Goal: Transaction & Acquisition: Purchase product/service

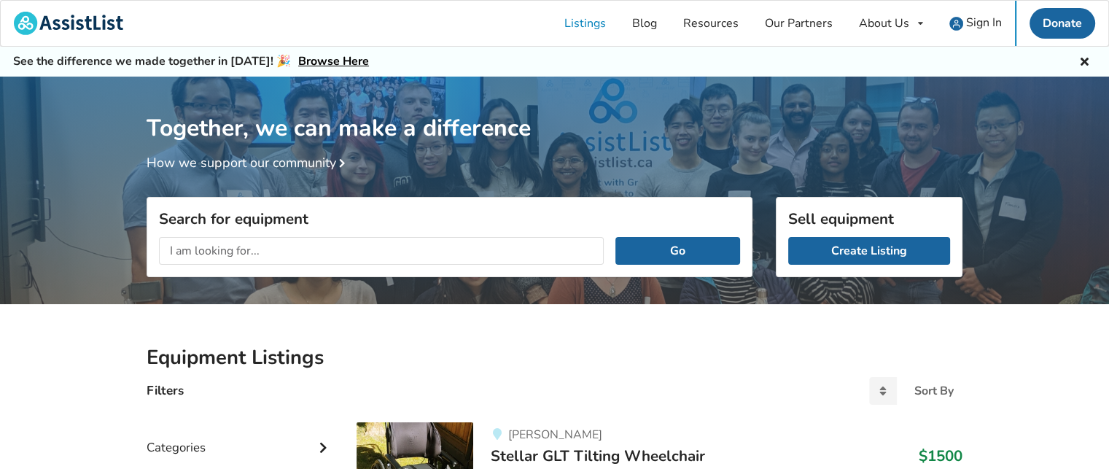
click at [432, 252] on input "text" at bounding box center [381, 251] width 445 height 28
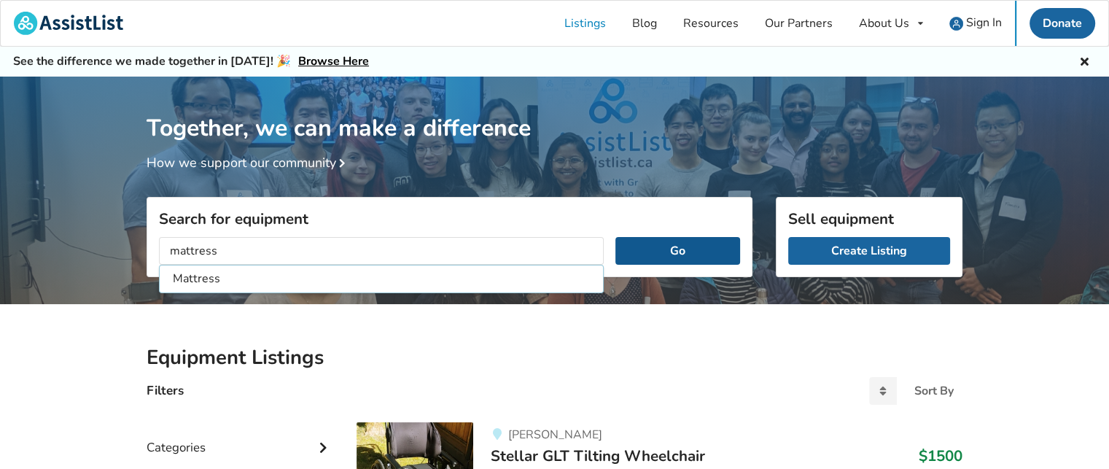
type input "mattress"
click at [679, 261] on button "Go" at bounding box center [677, 251] width 125 height 28
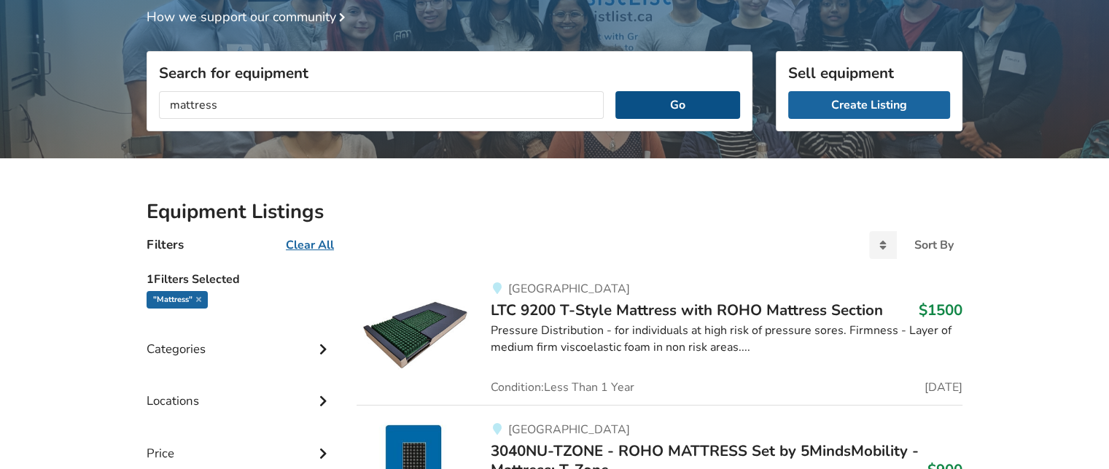
scroll to position [148, 0]
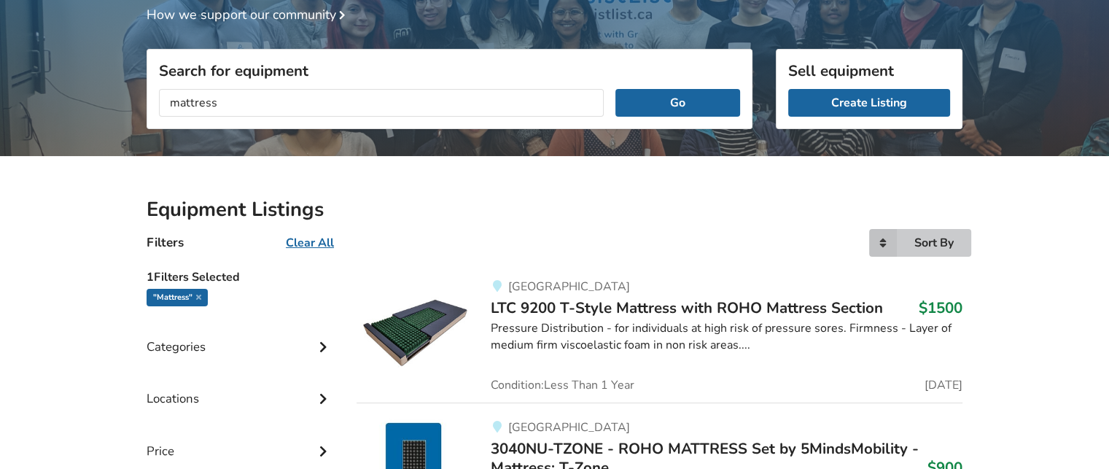
click at [881, 241] on icon at bounding box center [883, 243] width 28 height 28
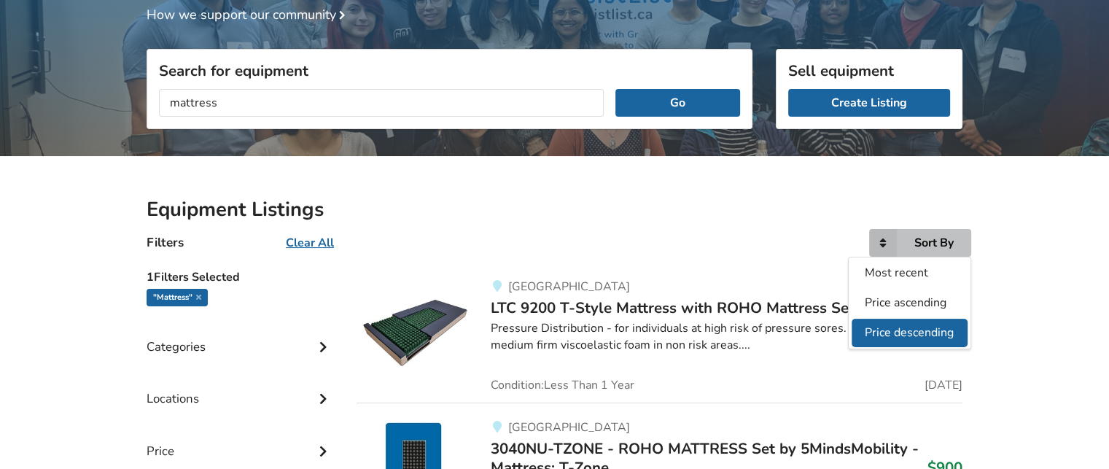
click at [895, 328] on span "Price descending" at bounding box center [909, 332] width 89 height 16
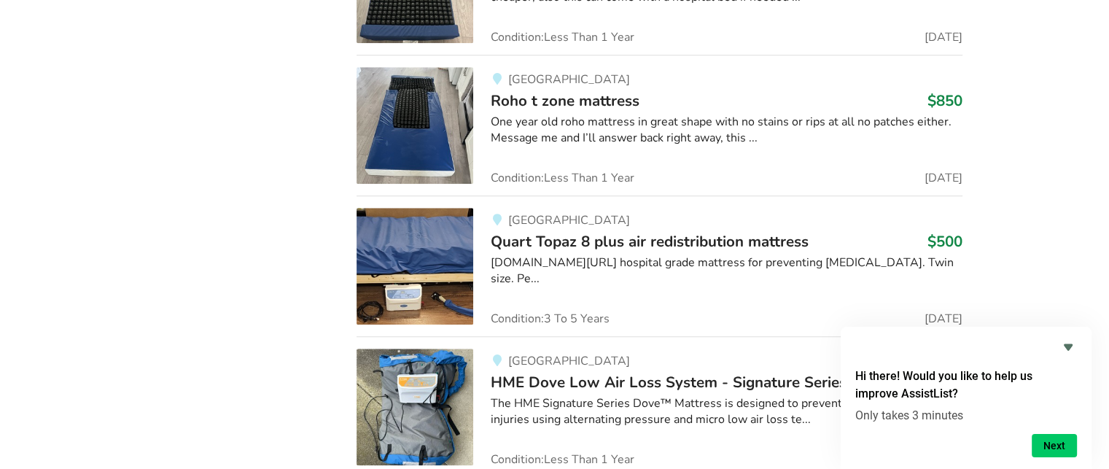
scroll to position [1220, 0]
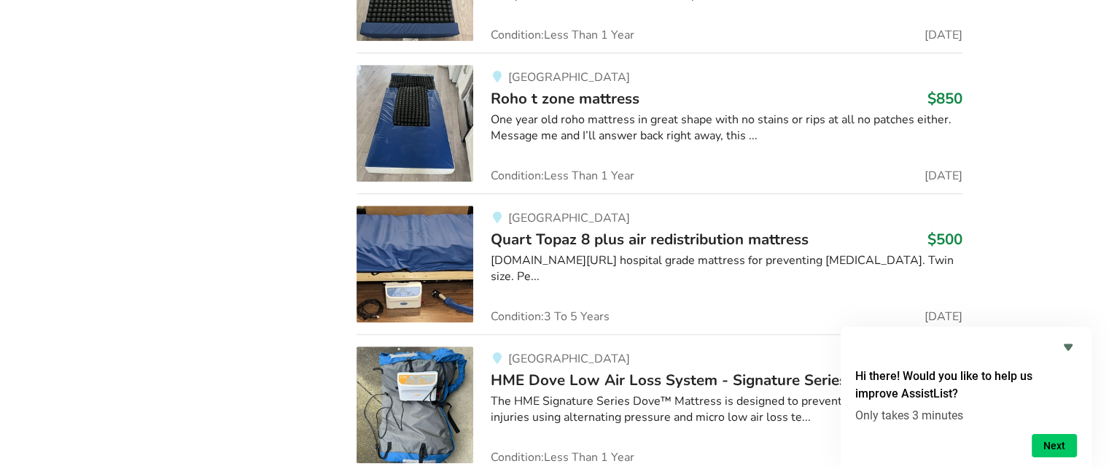
click at [760, 235] on span "Quart Topaz 8 plus air redistribution mattress" at bounding box center [650, 239] width 318 height 20
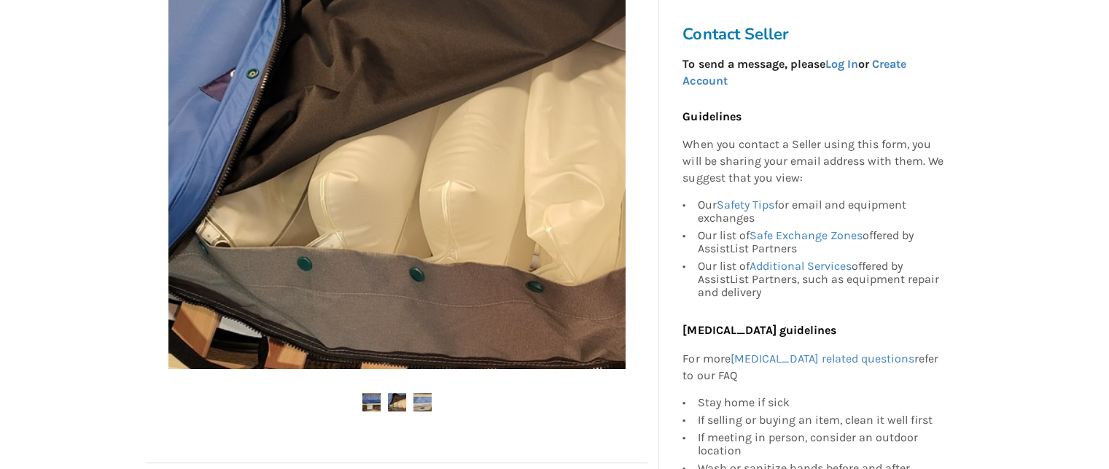
scroll to position [390, 0]
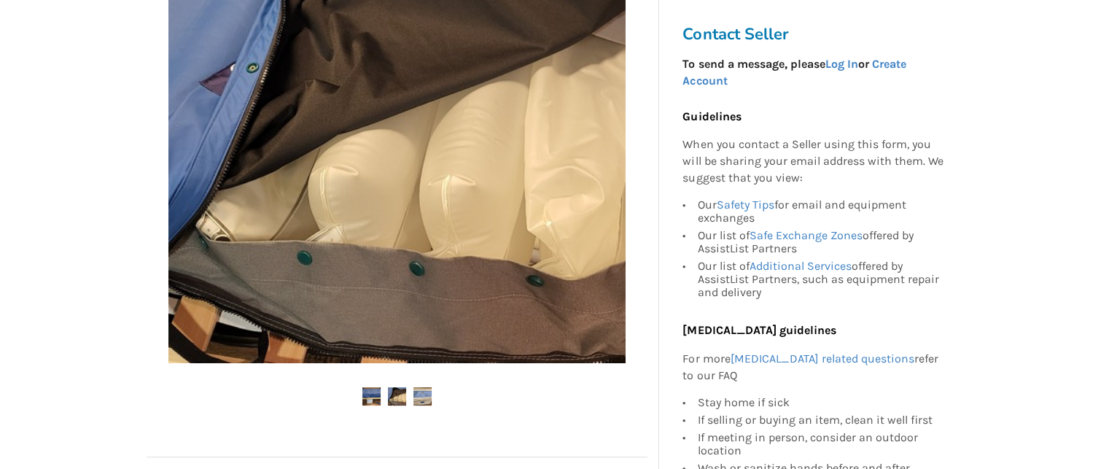
click at [427, 400] on img at bounding box center [422, 396] width 18 height 18
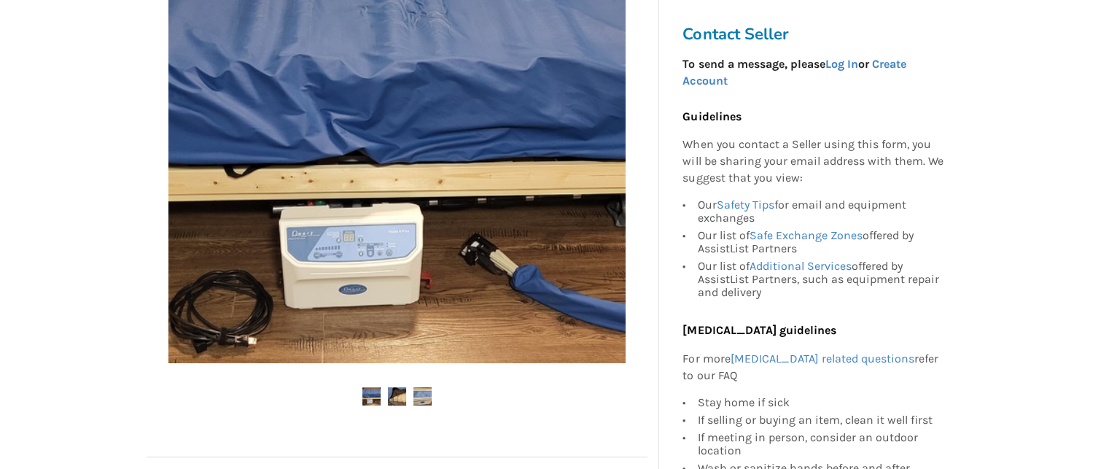
click at [427, 400] on img at bounding box center [422, 396] width 18 height 18
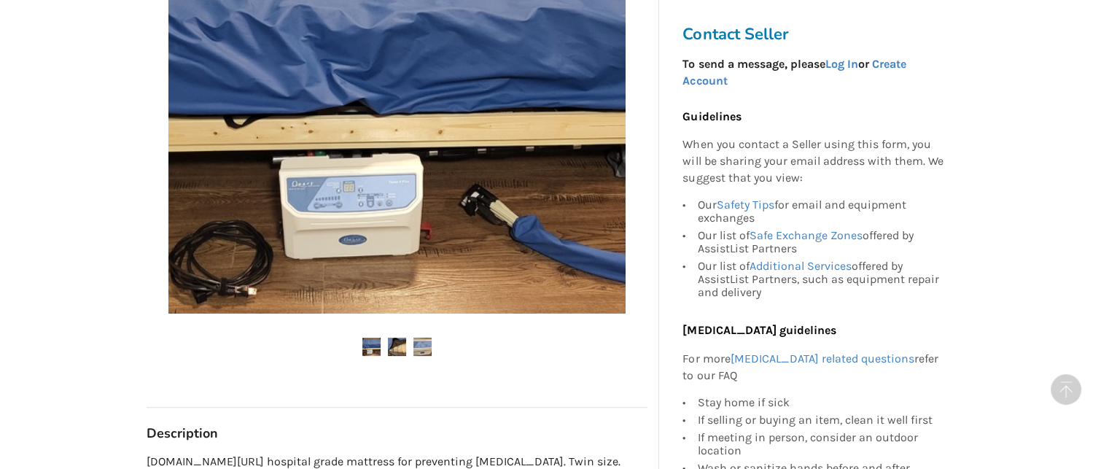
scroll to position [442, 0]
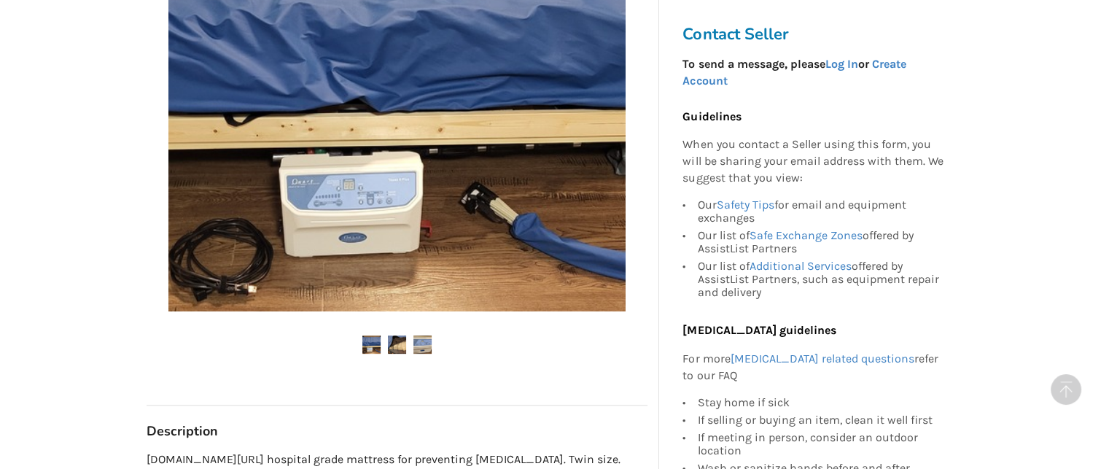
click at [394, 338] on img at bounding box center [397, 344] width 18 height 18
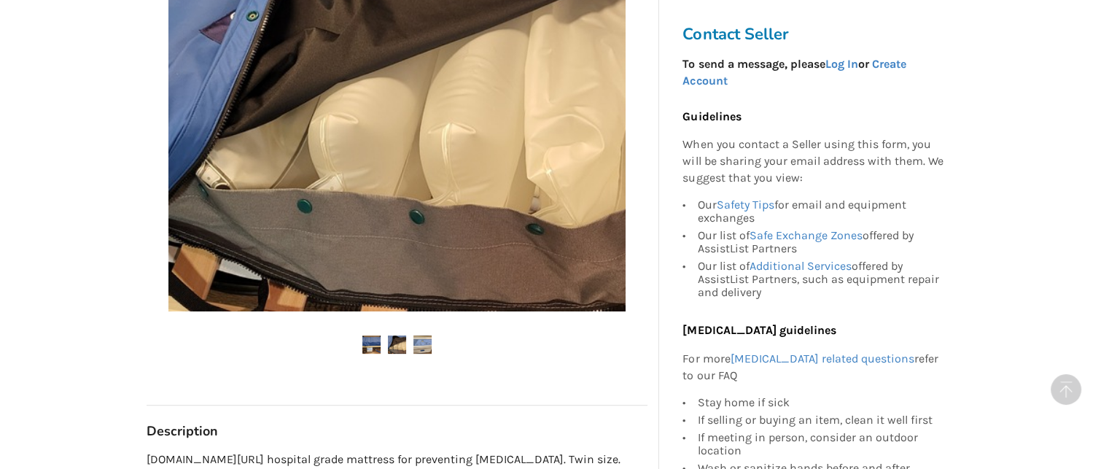
click at [419, 345] on img at bounding box center [422, 344] width 18 height 18
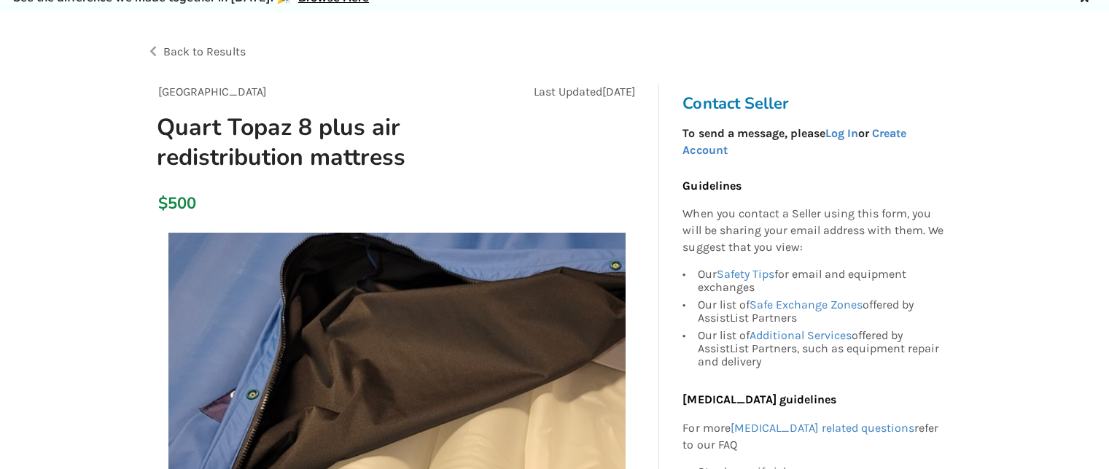
scroll to position [0, 0]
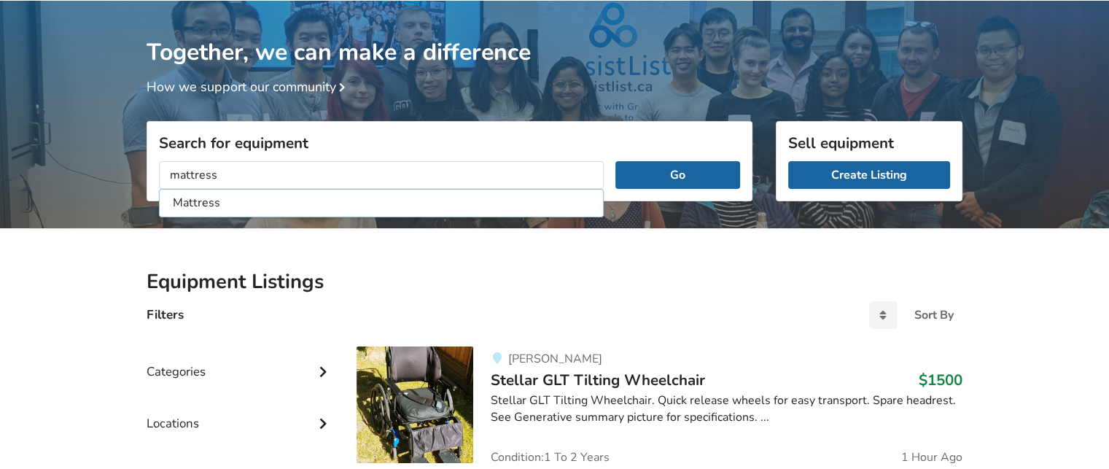
type input "mattress"
click at [615, 161] on button "Go" at bounding box center [677, 175] width 125 height 28
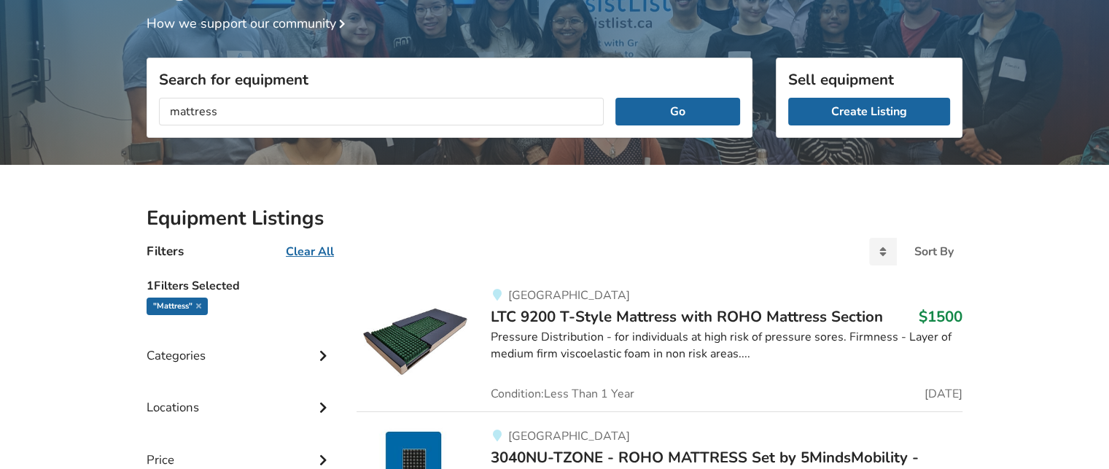
scroll to position [134, 0]
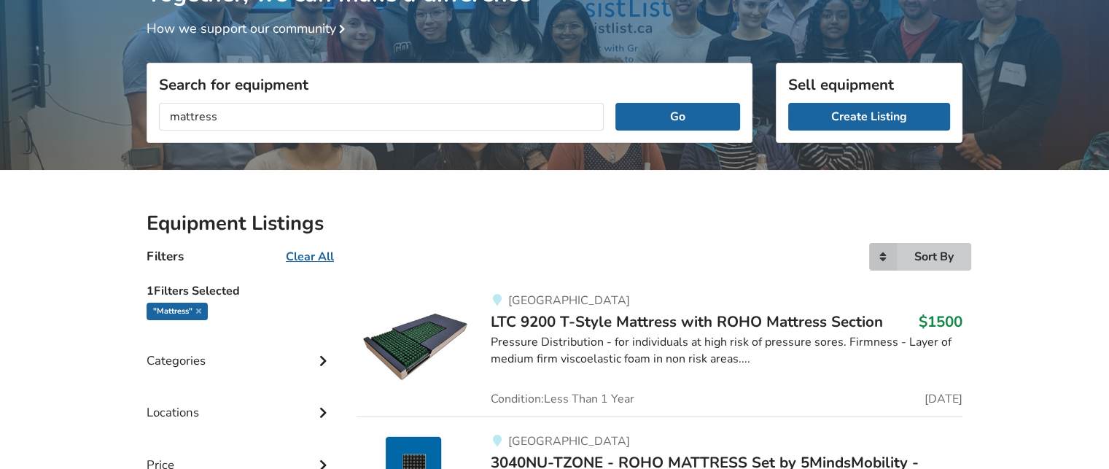
click at [882, 254] on icon at bounding box center [883, 257] width 28 height 28
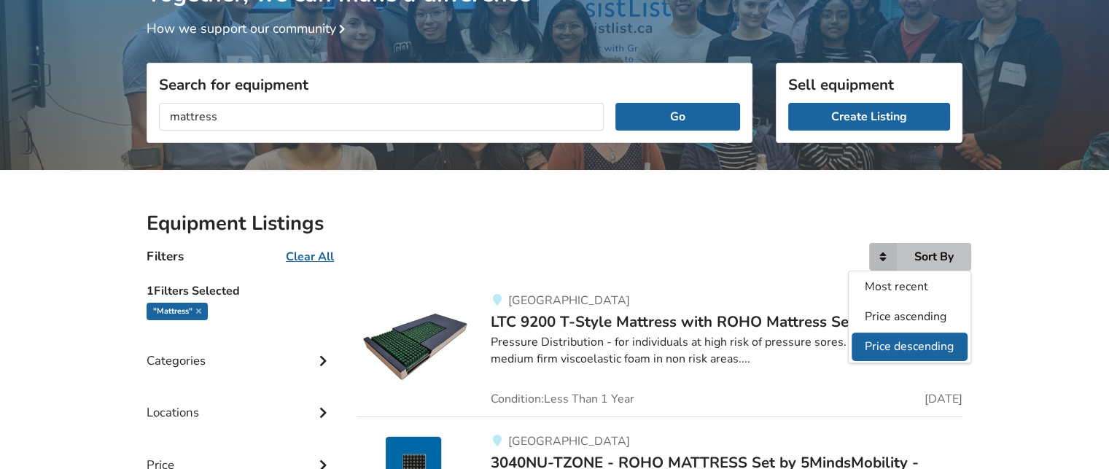
click at [892, 338] on span "Price descending" at bounding box center [909, 346] width 89 height 16
